Goal: Information Seeking & Learning: Compare options

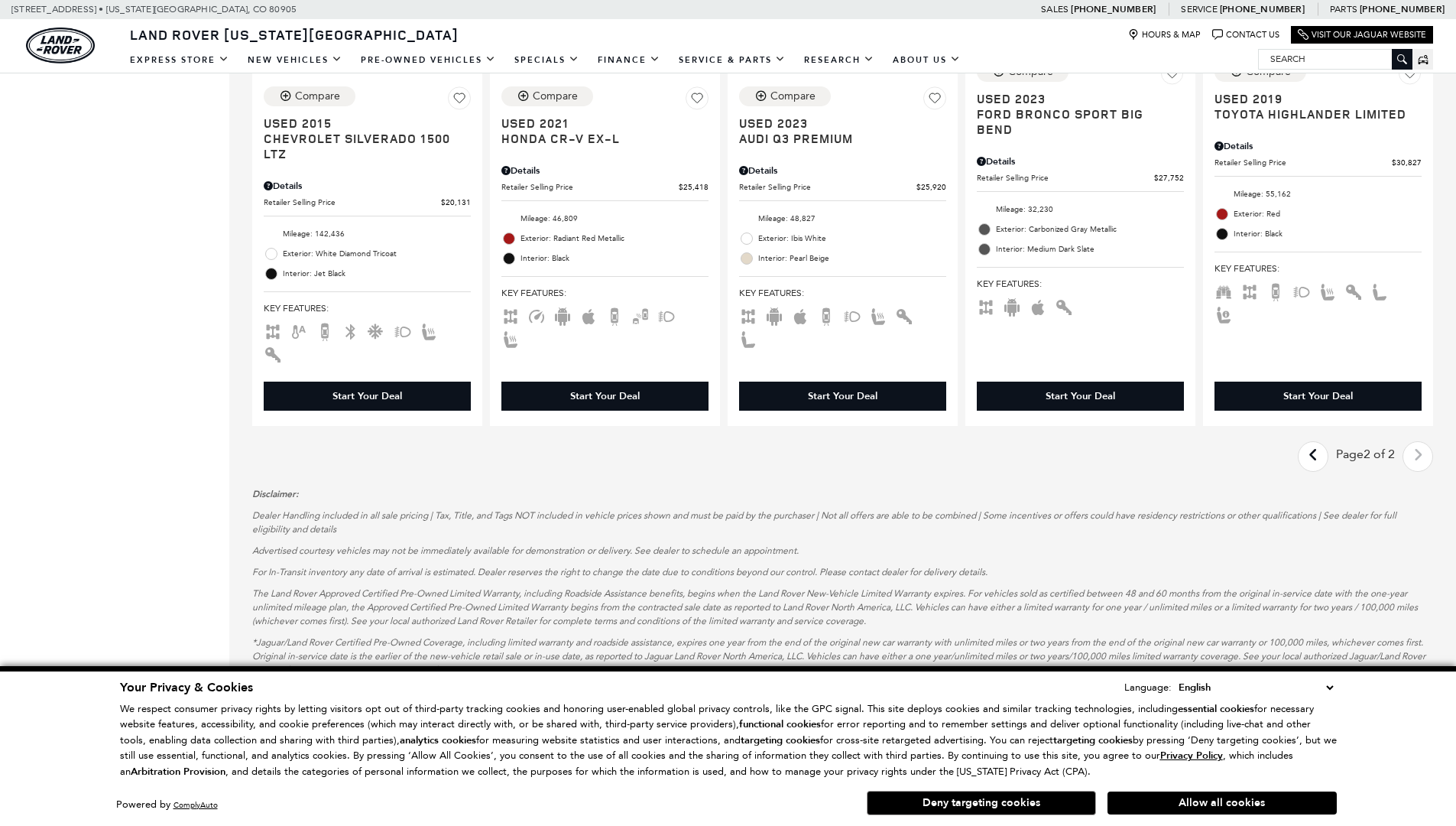
scroll to position [0, 2]
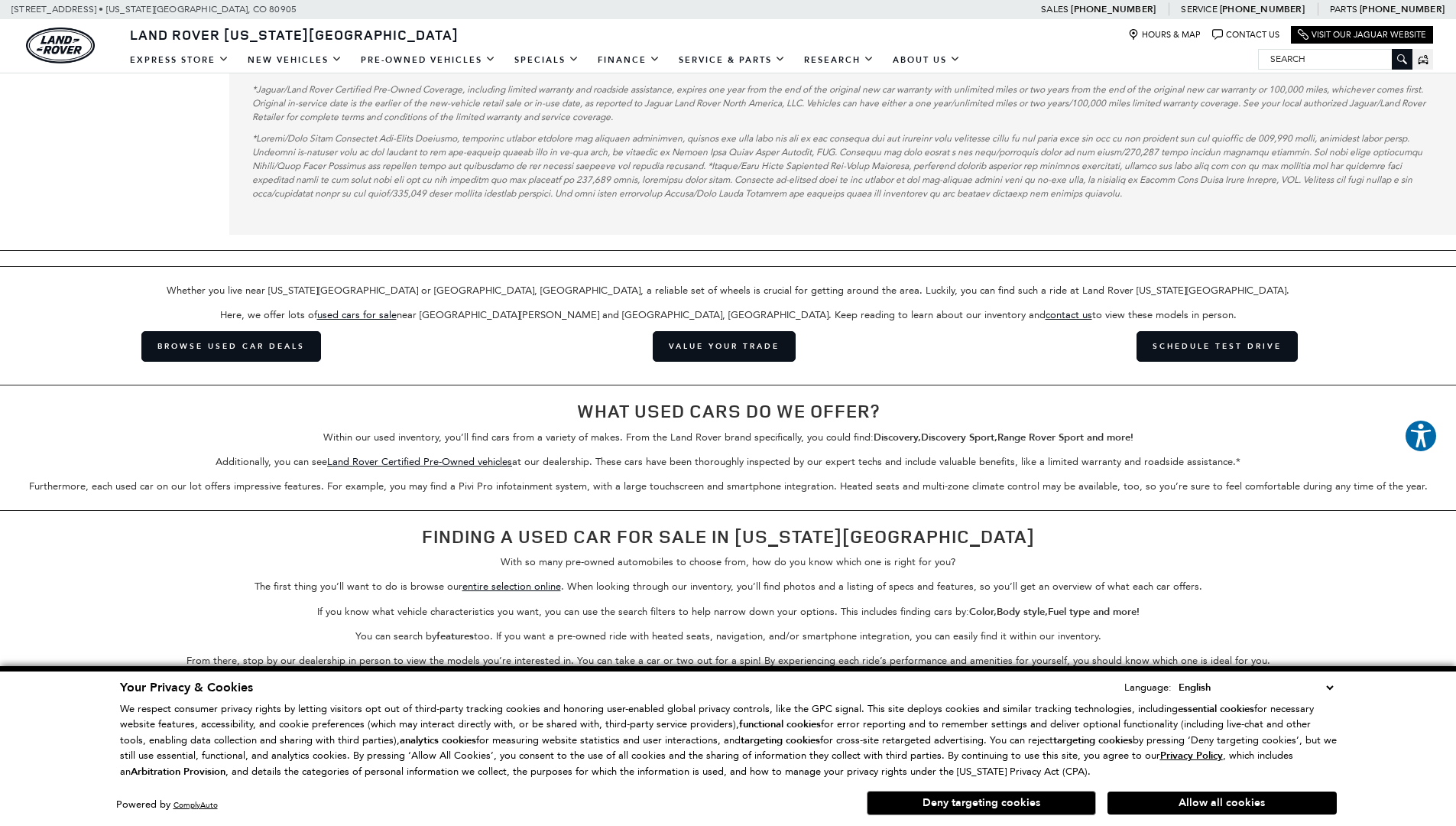
scroll to position [2875, 0]
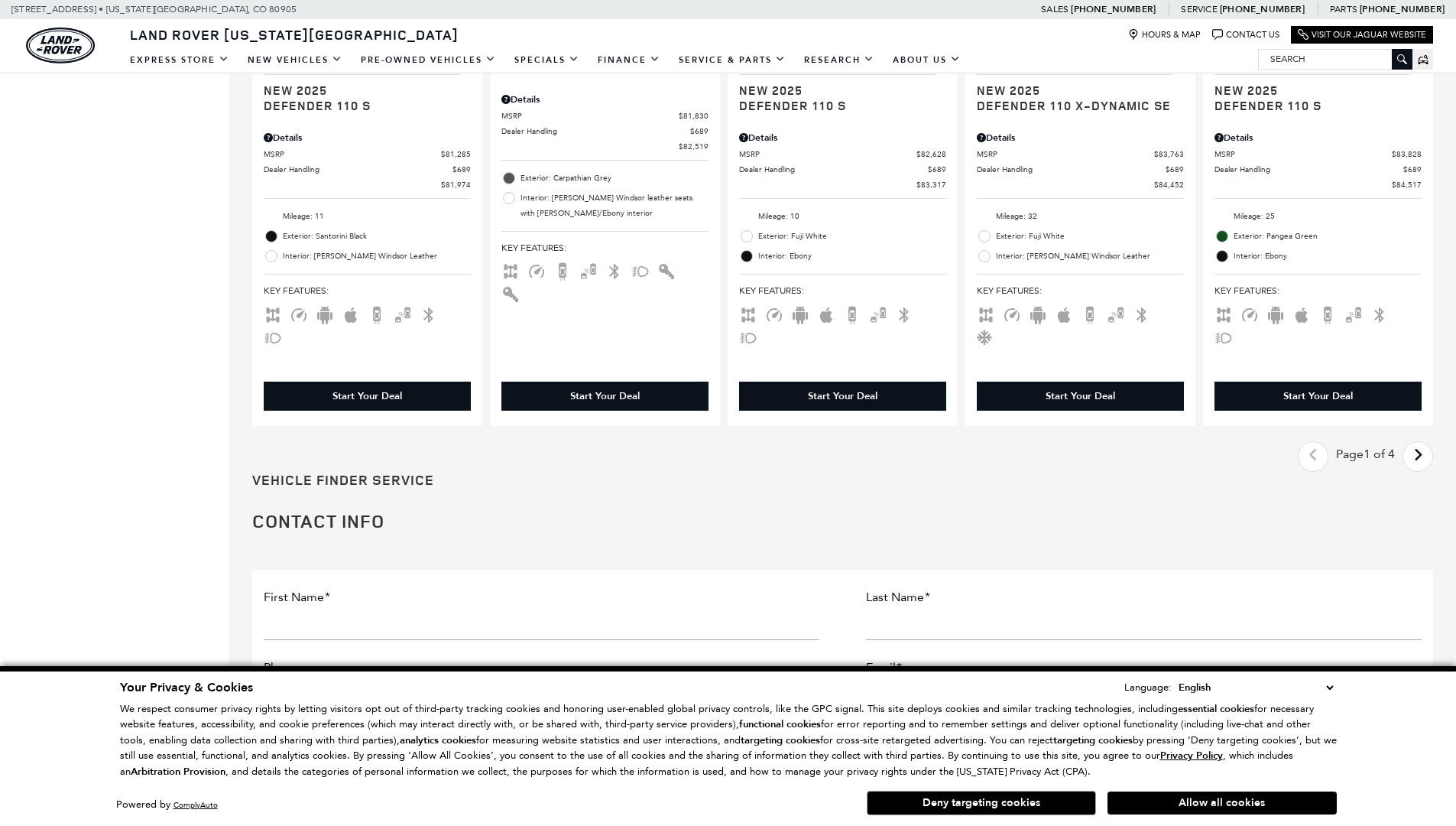
scroll to position [0, 2]
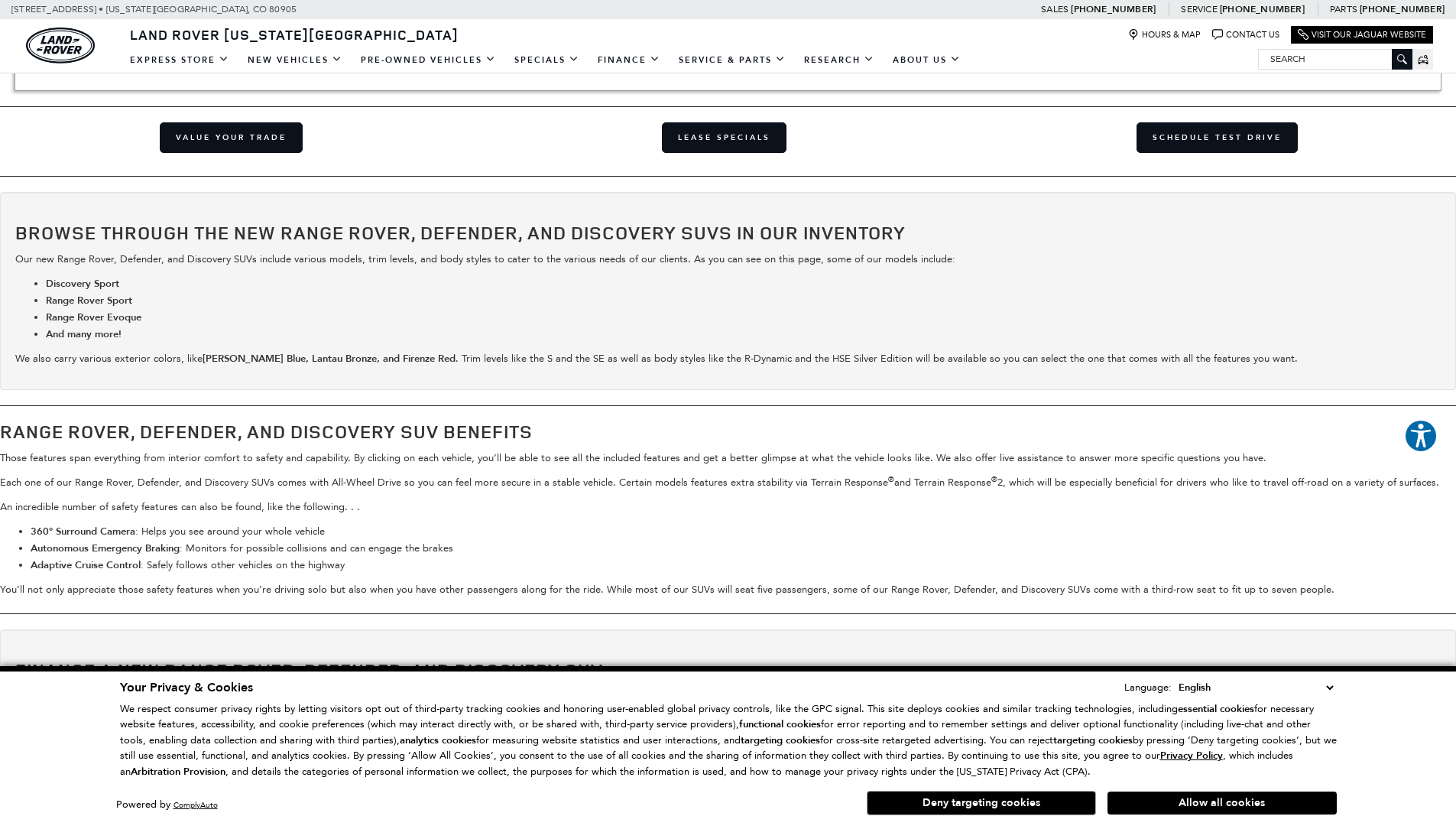
scroll to position [2561, 0]
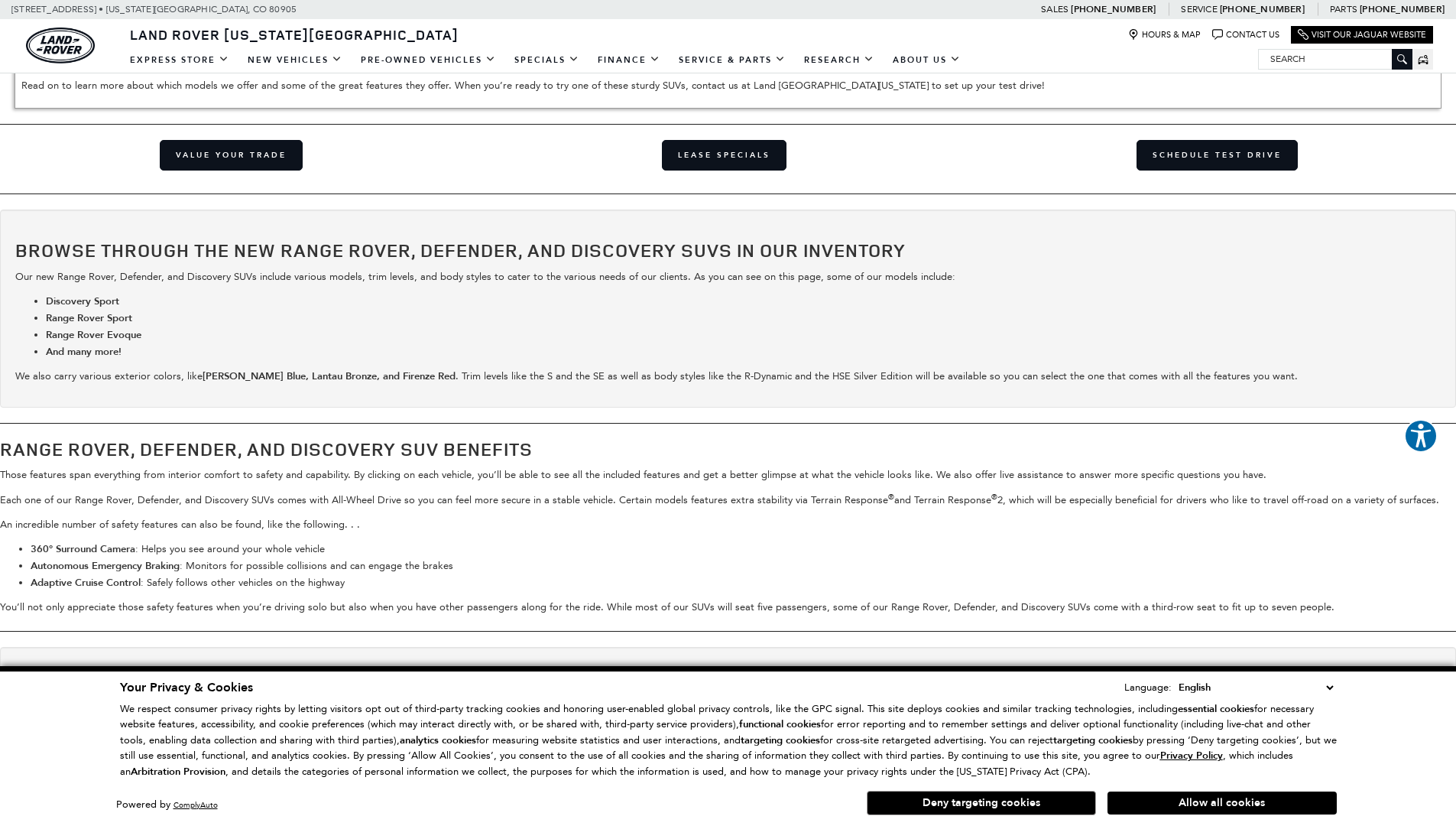
scroll to position [2658, 0]
